Goal: Transaction & Acquisition: Purchase product/service

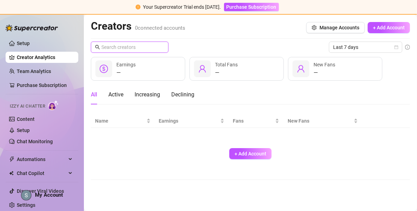
click at [124, 45] on input "text" at bounding box center [129, 47] width 57 height 8
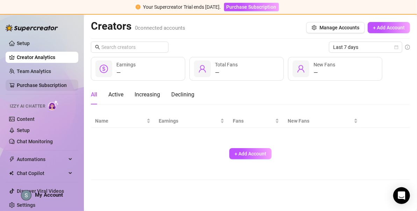
click at [54, 83] on link "Purchase Subscription" at bounding box center [42, 86] width 50 height 6
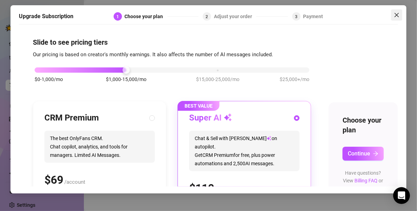
click at [393, 15] on span "Close" at bounding box center [397, 15] width 11 height 6
